Goal: Find specific page/section: Find specific page/section

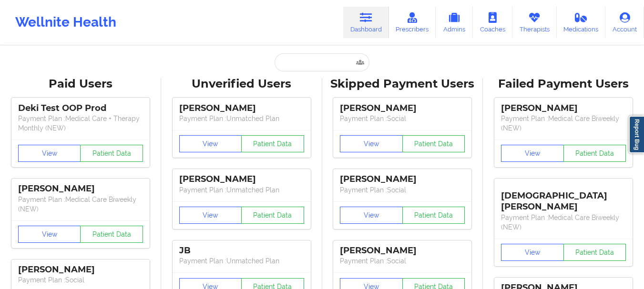
scroll to position [17, 0]
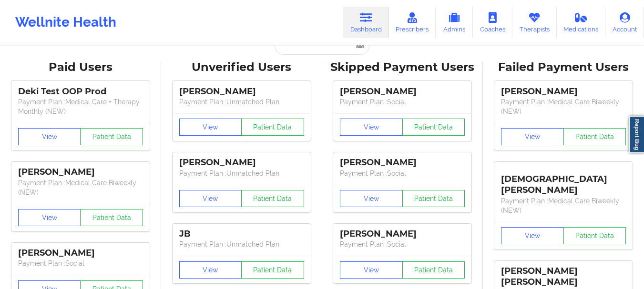
click at [326, 51] on input "text" at bounding box center [322, 46] width 94 height 18
click at [326, 52] on input "text" at bounding box center [322, 46] width 94 height 18
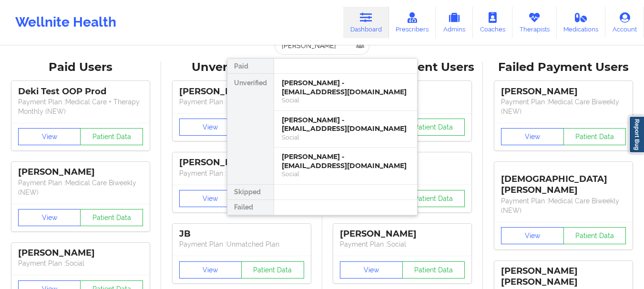
type input "Andrea ramirez"
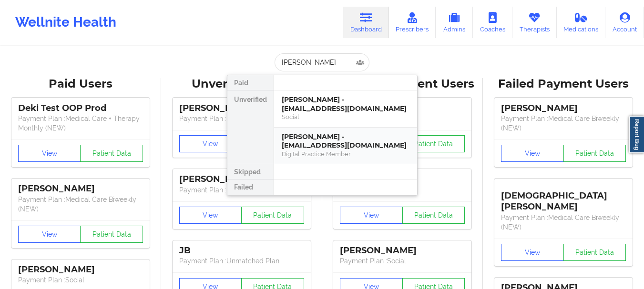
click at [327, 151] on div "Digital Practice Member" at bounding box center [346, 154] width 128 height 8
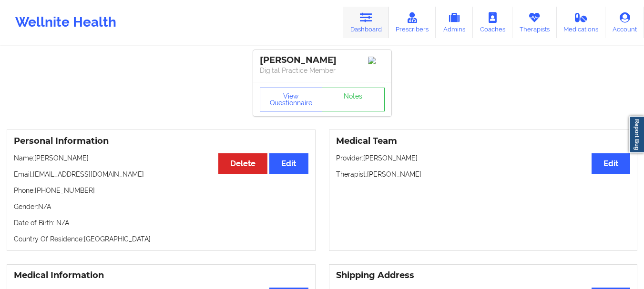
click at [372, 21] on icon at bounding box center [366, 17] width 12 height 10
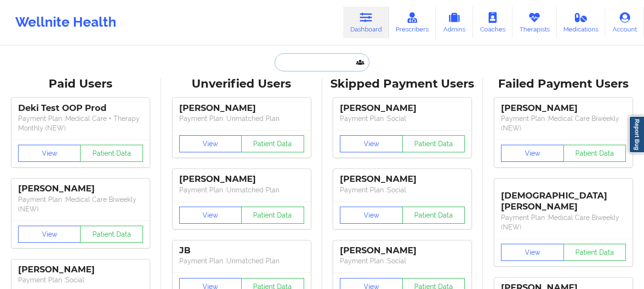
click at [333, 61] on input "text" at bounding box center [322, 62] width 94 height 18
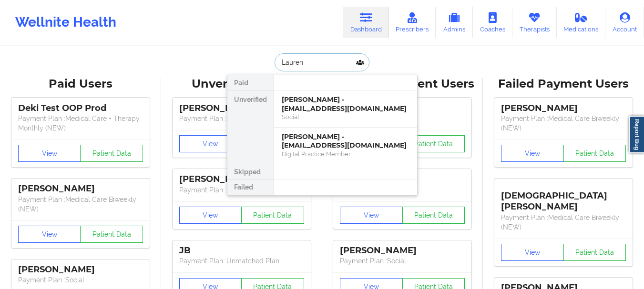
type input "Lauren B"
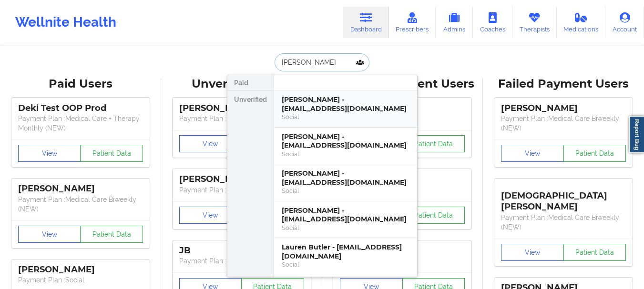
click at [326, 115] on div "Social" at bounding box center [346, 117] width 128 height 8
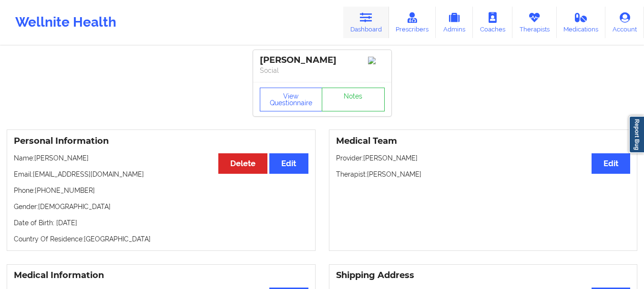
click at [353, 33] on link "Dashboard" at bounding box center [366, 22] width 46 height 31
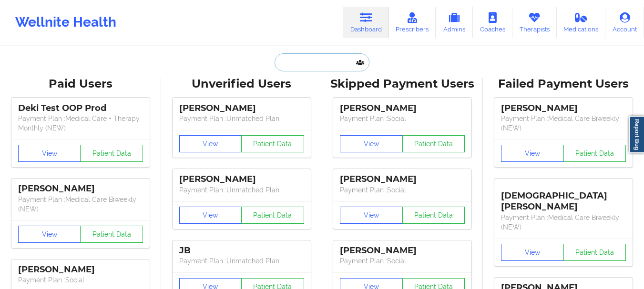
click at [312, 57] on input "text" at bounding box center [322, 62] width 94 height 18
paste input "smllfry1401@gmail.com"
type input "smllfry1401@gmail.com"
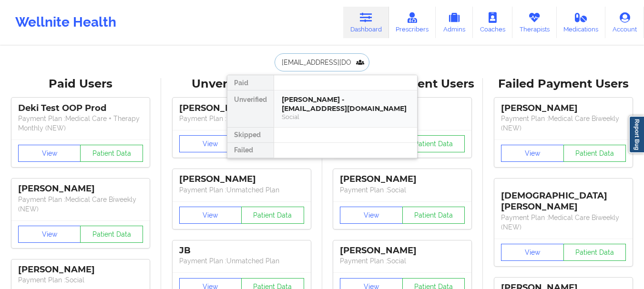
click at [307, 113] on div "Tiffany Hypes - smllfry1401@gmail.com" at bounding box center [346, 104] width 128 height 18
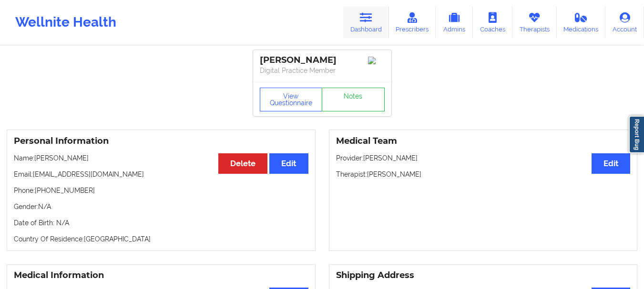
click at [360, 29] on link "Dashboard" at bounding box center [366, 22] width 46 height 31
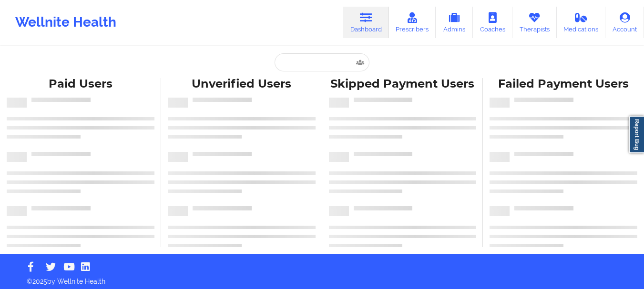
click at [330, 42] on div "Wellnite Health Dashboard Prescribers Admins Coaches Therapists Medications Acc…" at bounding box center [322, 22] width 644 height 45
click at [322, 56] on input "text" at bounding box center [322, 62] width 94 height 18
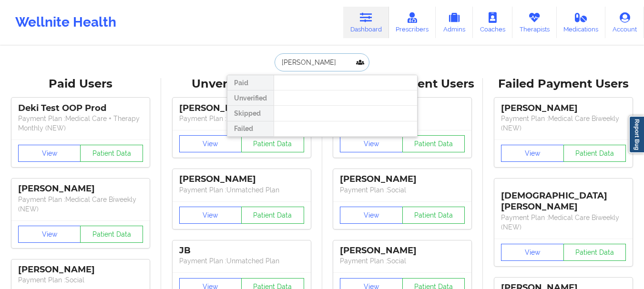
type input "[PERSON_NAME]"
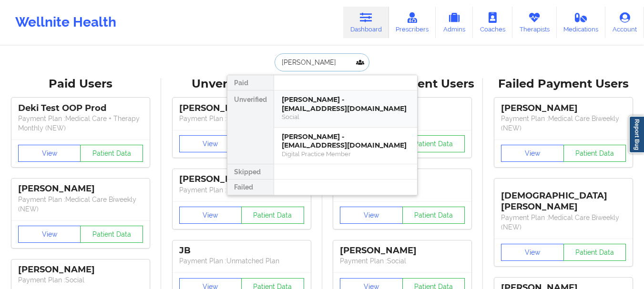
click at [313, 106] on div "[PERSON_NAME] - [EMAIL_ADDRESS][DOMAIN_NAME]" at bounding box center [346, 104] width 128 height 18
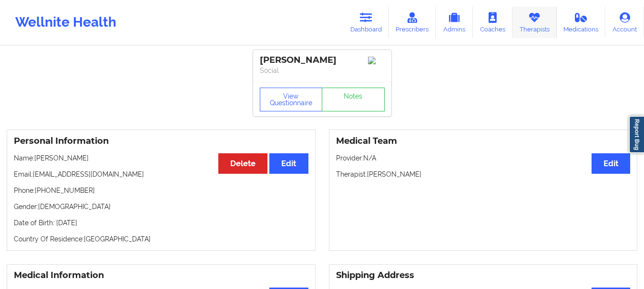
click at [539, 28] on link "Therapists" at bounding box center [534, 22] width 44 height 31
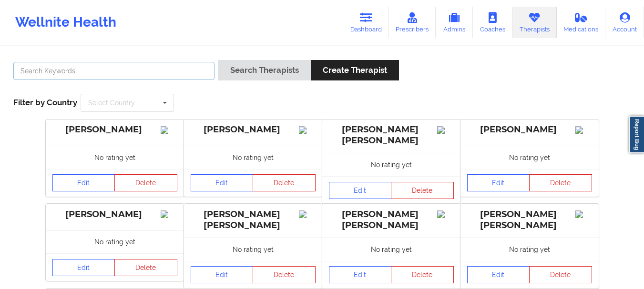
click at [109, 72] on input "text" at bounding box center [113, 71] width 201 height 18
type input "[PERSON_NAME]"
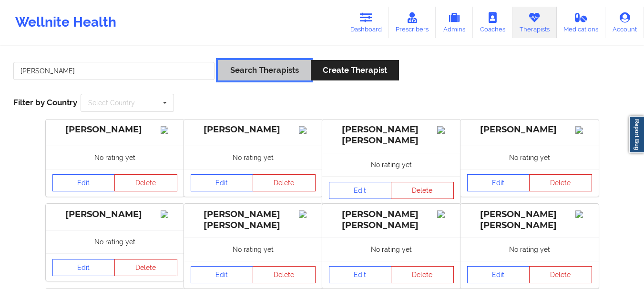
click at [273, 66] on button "Search Therapists" at bounding box center [264, 70] width 92 height 20
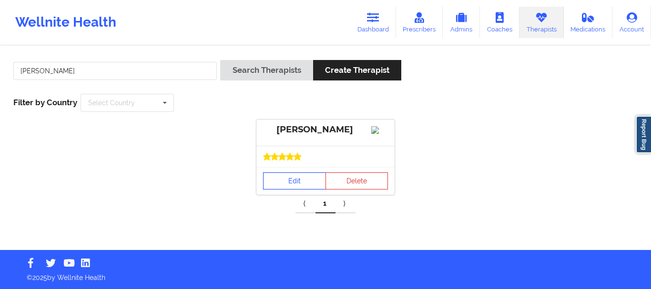
click at [296, 186] on link "Edit" at bounding box center [294, 181] width 63 height 17
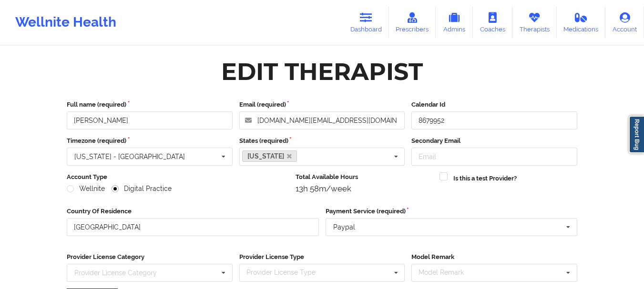
scroll to position [138, 0]
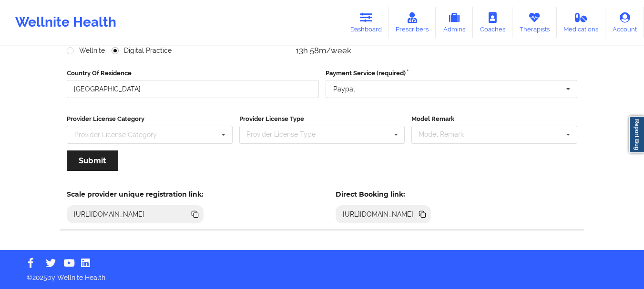
click at [426, 214] on icon at bounding box center [423, 215] width 5 height 5
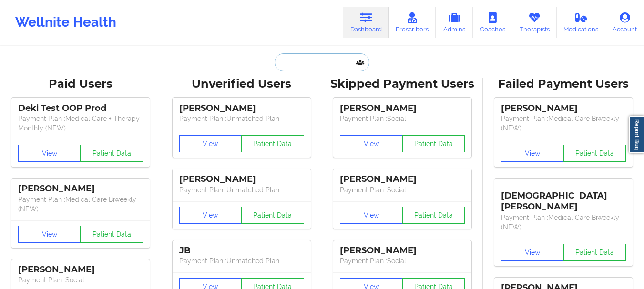
click at [318, 65] on input "text" at bounding box center [322, 62] width 94 height 18
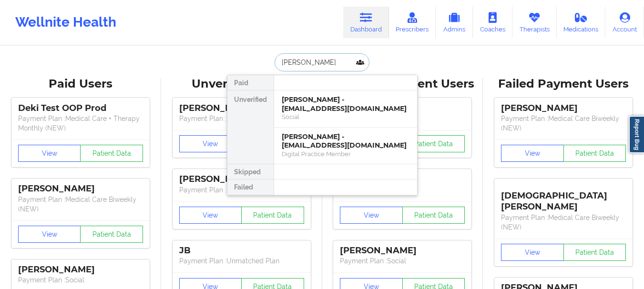
type input "[PERSON_NAME]"
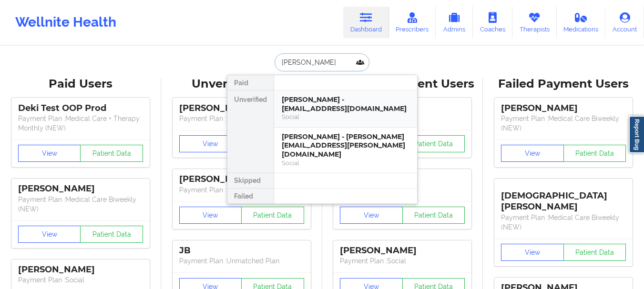
click at [330, 113] on div "[PERSON_NAME] - [EMAIL_ADDRESS][DOMAIN_NAME]" at bounding box center [346, 104] width 128 height 18
